Goal: Task Accomplishment & Management: Use online tool/utility

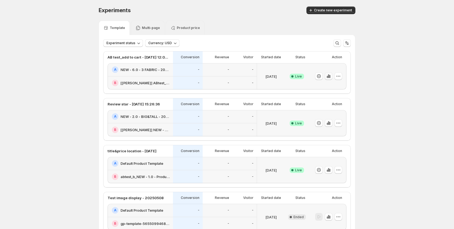
click at [329, 77] on icon "button" at bounding box center [328, 75] width 5 height 5
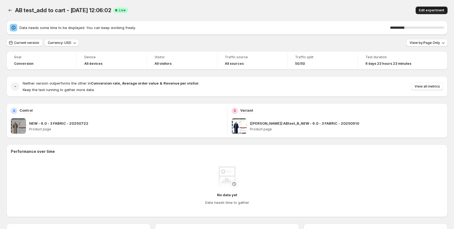
click at [428, 9] on span "Edit experiment" at bounding box center [431, 10] width 25 height 4
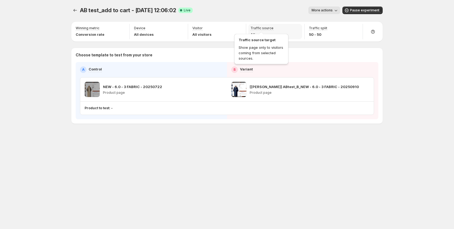
click at [264, 27] on p "Traffic source" at bounding box center [262, 28] width 23 height 4
click at [295, 31] on div "Traffic source All sources" at bounding box center [276, 31] width 54 height 15
click at [299, 25] on div "Traffic source All sources" at bounding box center [276, 31] width 54 height 15
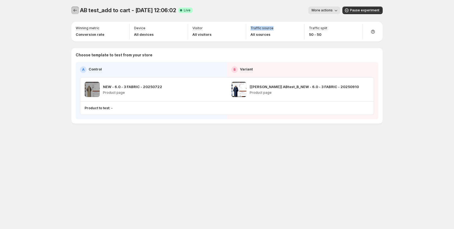
click at [75, 6] on button "Experiments" at bounding box center [75, 10] width 8 height 8
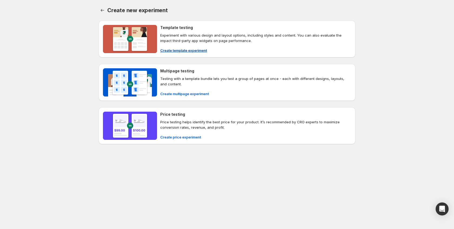
click at [175, 42] on p "Experiment with various design and layout options, including styles and content…" at bounding box center [255, 37] width 191 height 11
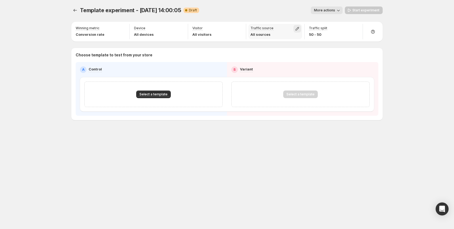
click at [296, 27] on icon "button" at bounding box center [297, 28] width 5 height 5
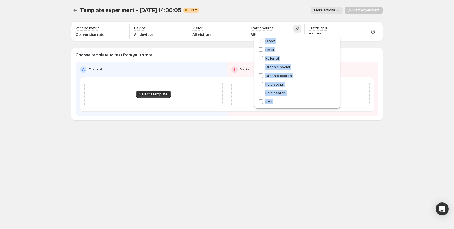
click at [260, 38] on div "Direct Email Referral Organic social Organic search Paid social Paid search SMS" at bounding box center [298, 71] width 78 height 66
copy div "Direct Email Referral Organic social Organic search Paid social Paid search SMS"
